Goal: Task Accomplishment & Management: Manage account settings

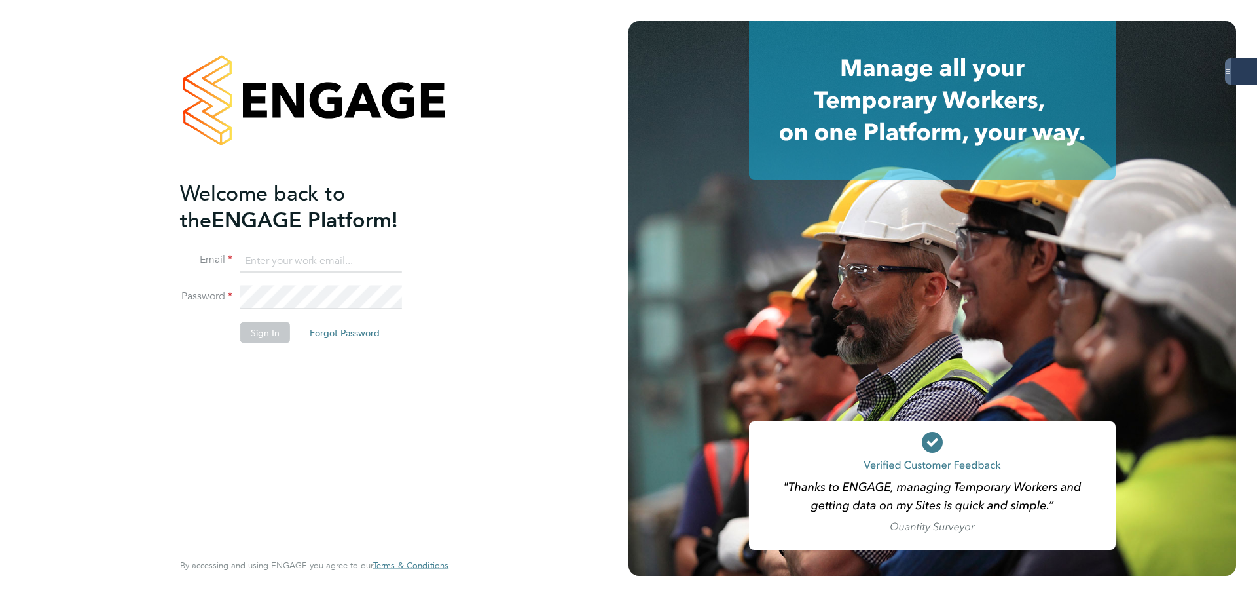
type input "[PERSON_NAME][EMAIL_ADDRESS][PERSON_NAME][DOMAIN_NAME]"
click at [251, 328] on button "Sign In" at bounding box center [265, 332] width 50 height 21
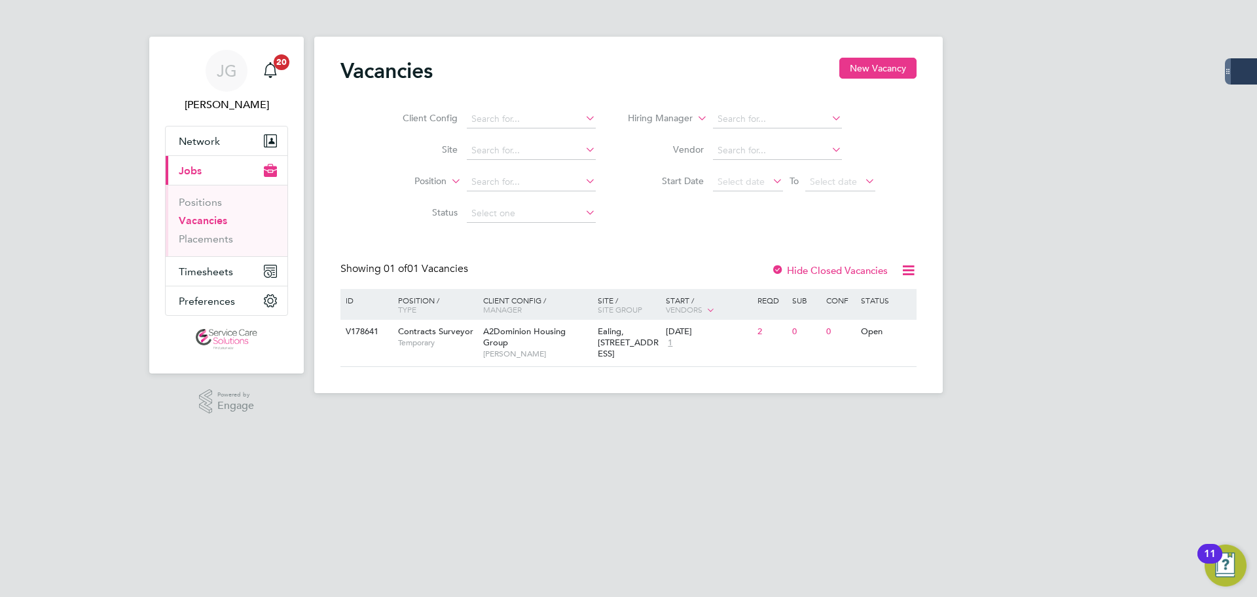
click at [639, 414] on html "[PERSON_NAME] [PERSON_NAME] Notifications 20 Applications: Network Businesses S…" at bounding box center [628, 207] width 1257 height 414
click at [217, 276] on span "Timesheets" at bounding box center [206, 271] width 54 height 12
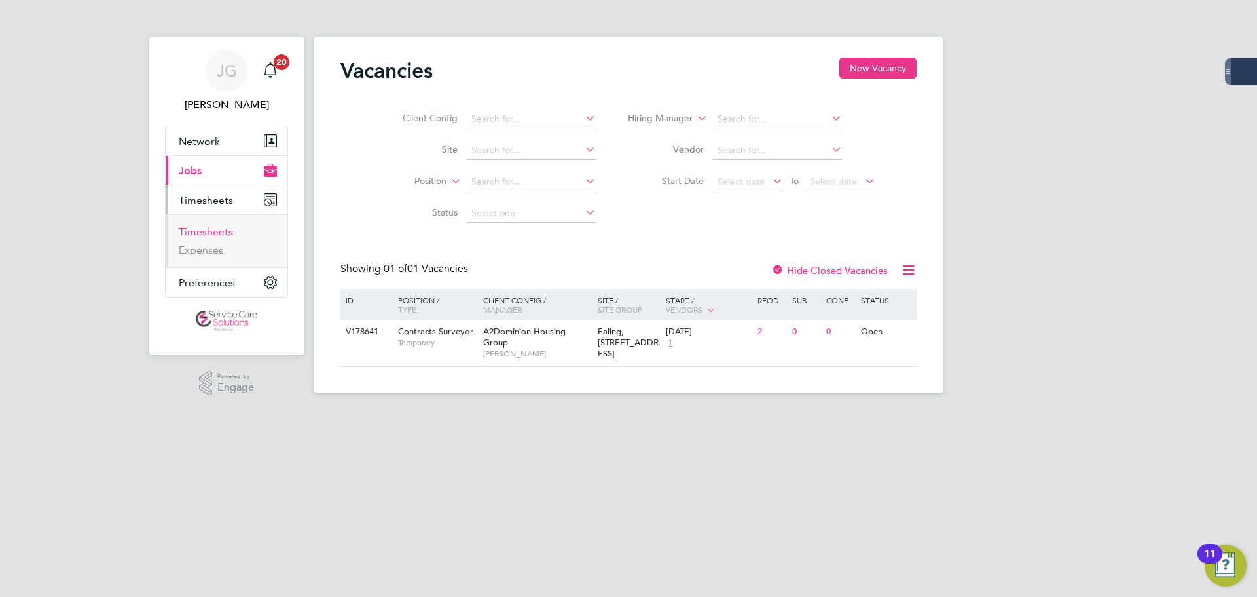
click at [219, 234] on link "Timesheets" at bounding box center [206, 231] width 54 height 12
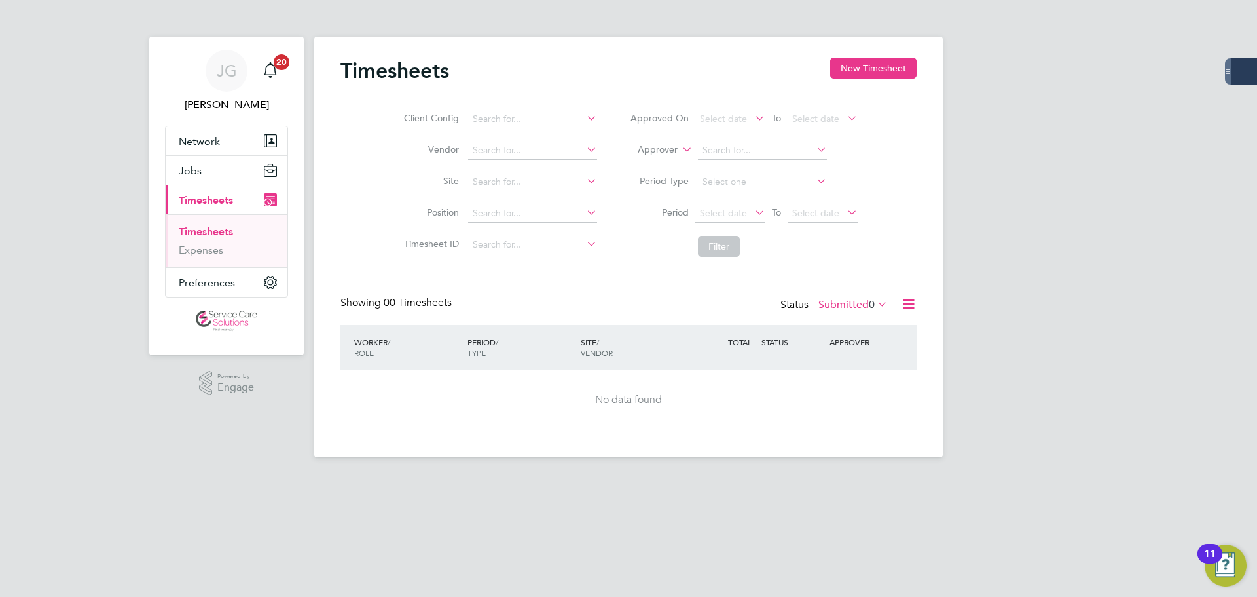
click at [860, 308] on label "Submitted 0" at bounding box center [853, 304] width 69 height 13
click at [872, 378] on li "754" at bounding box center [882, 383] width 22 height 18
click at [853, 303] on label "Submitted 0" at bounding box center [853, 304] width 69 height 13
click at [853, 378] on li "Approved" at bounding box center [841, 383] width 60 height 18
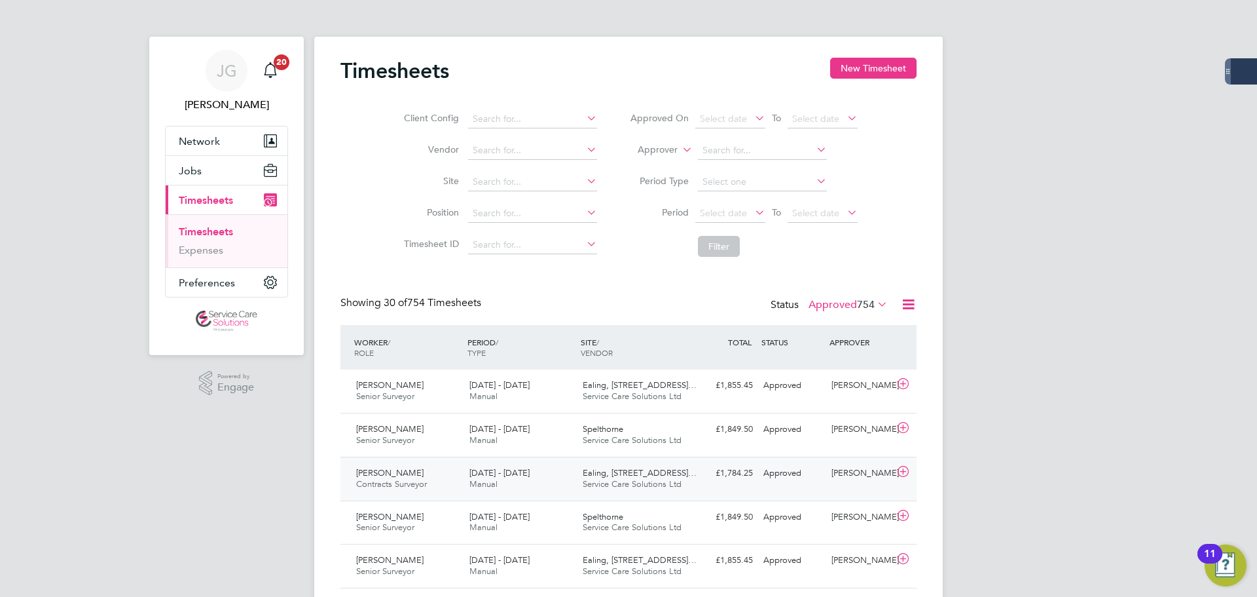
click at [408, 471] on span "Kenneth Boafo-Korsah" at bounding box center [389, 472] width 67 height 11
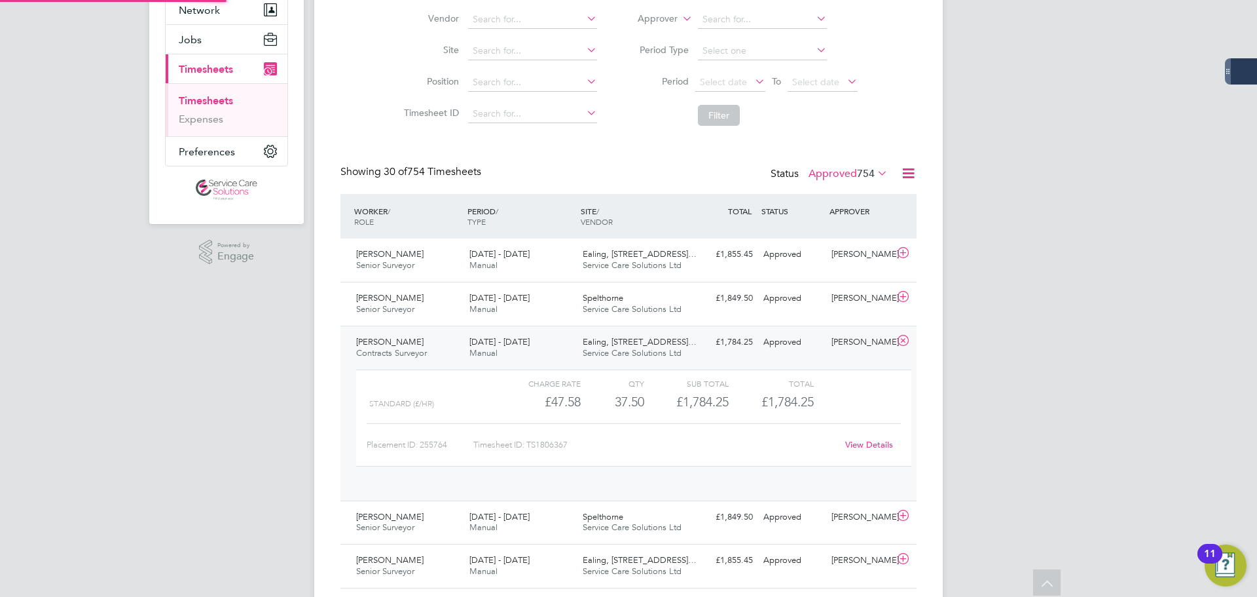
click at [422, 339] on span "Kenneth Boafo-Korsah" at bounding box center [389, 341] width 67 height 11
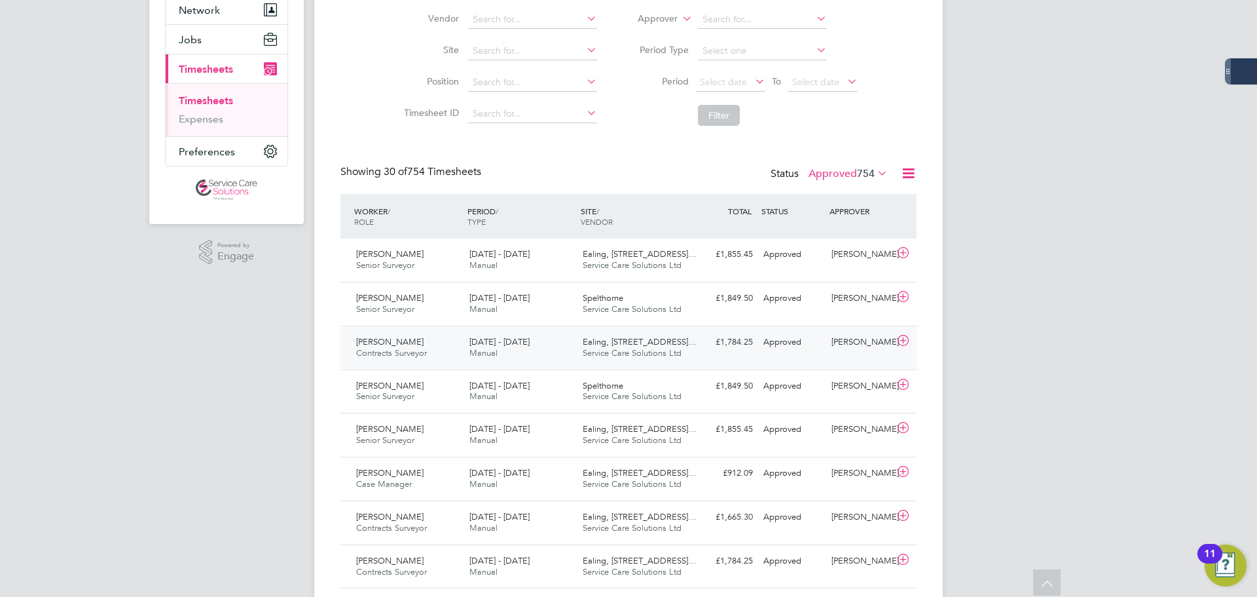
click at [424, 343] on span "Kenneth Boafo-Korsah" at bounding box center [389, 341] width 67 height 11
